Goal: Check status

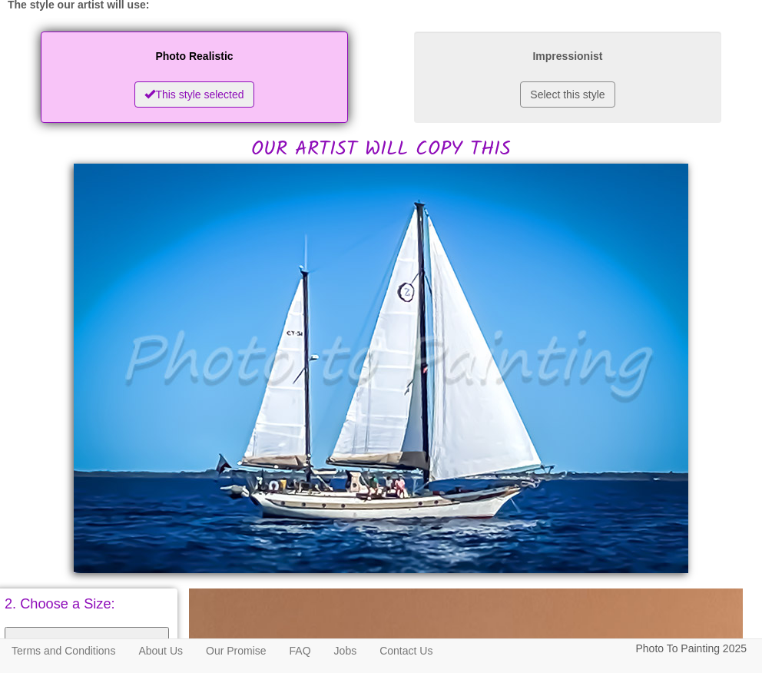
scroll to position [254, 0]
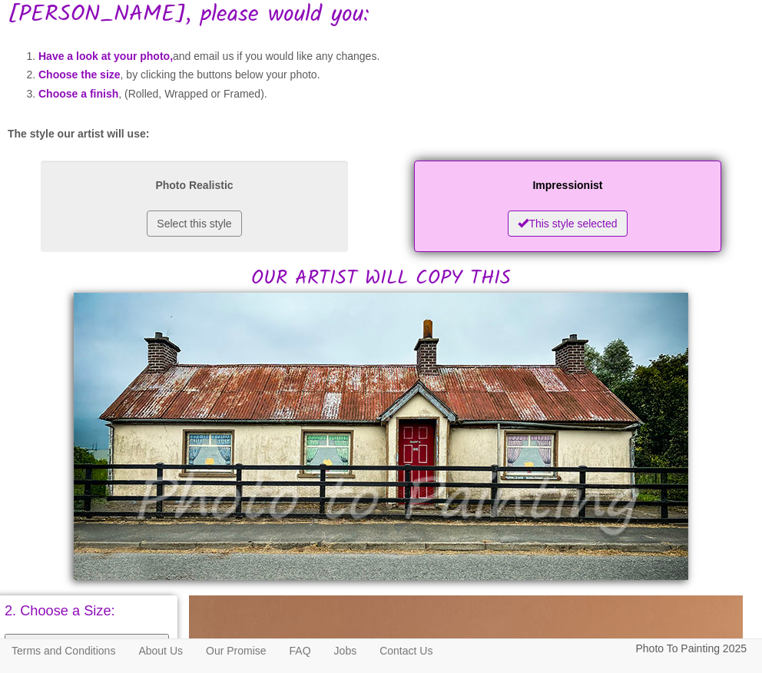
scroll to position [154, 0]
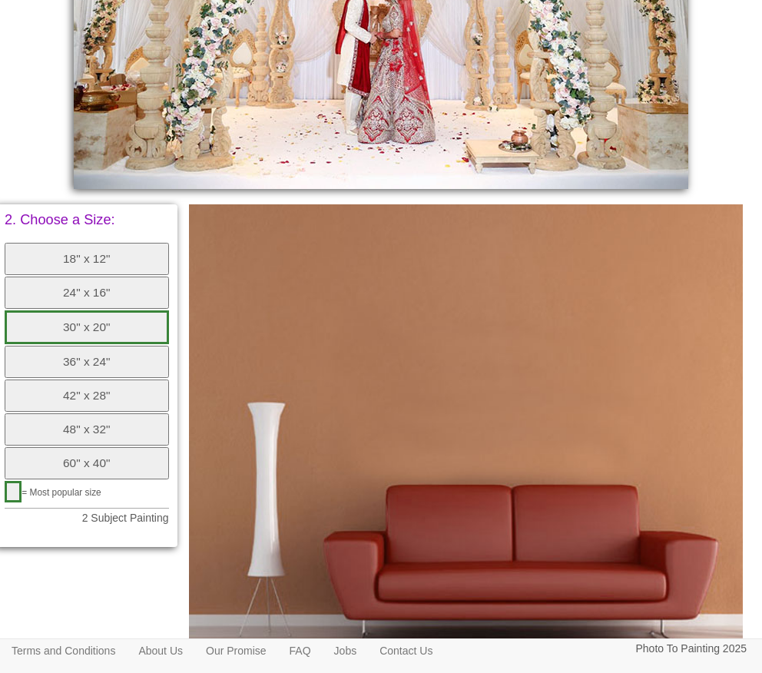
scroll to position [307, 0]
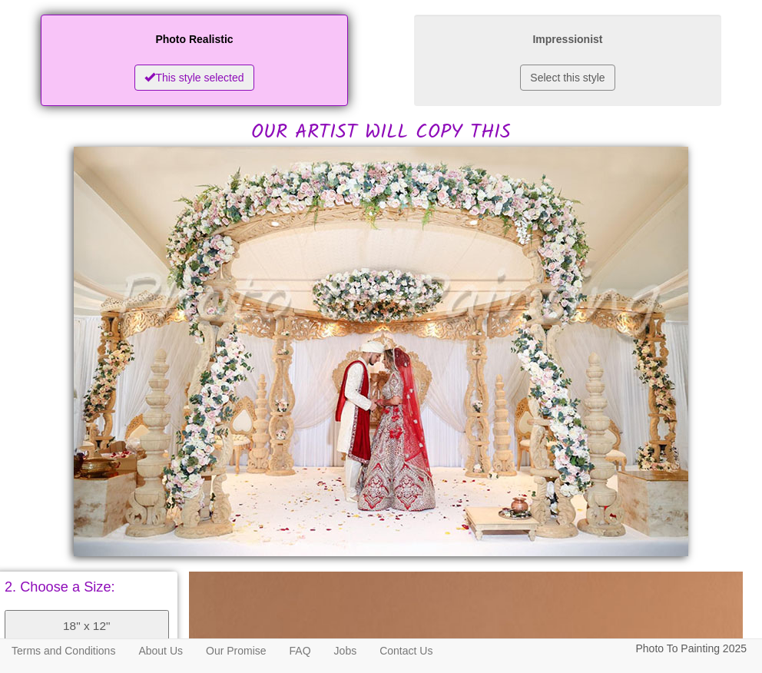
scroll to position [289, 0]
